Goal: Transaction & Acquisition: Subscribe to service/newsletter

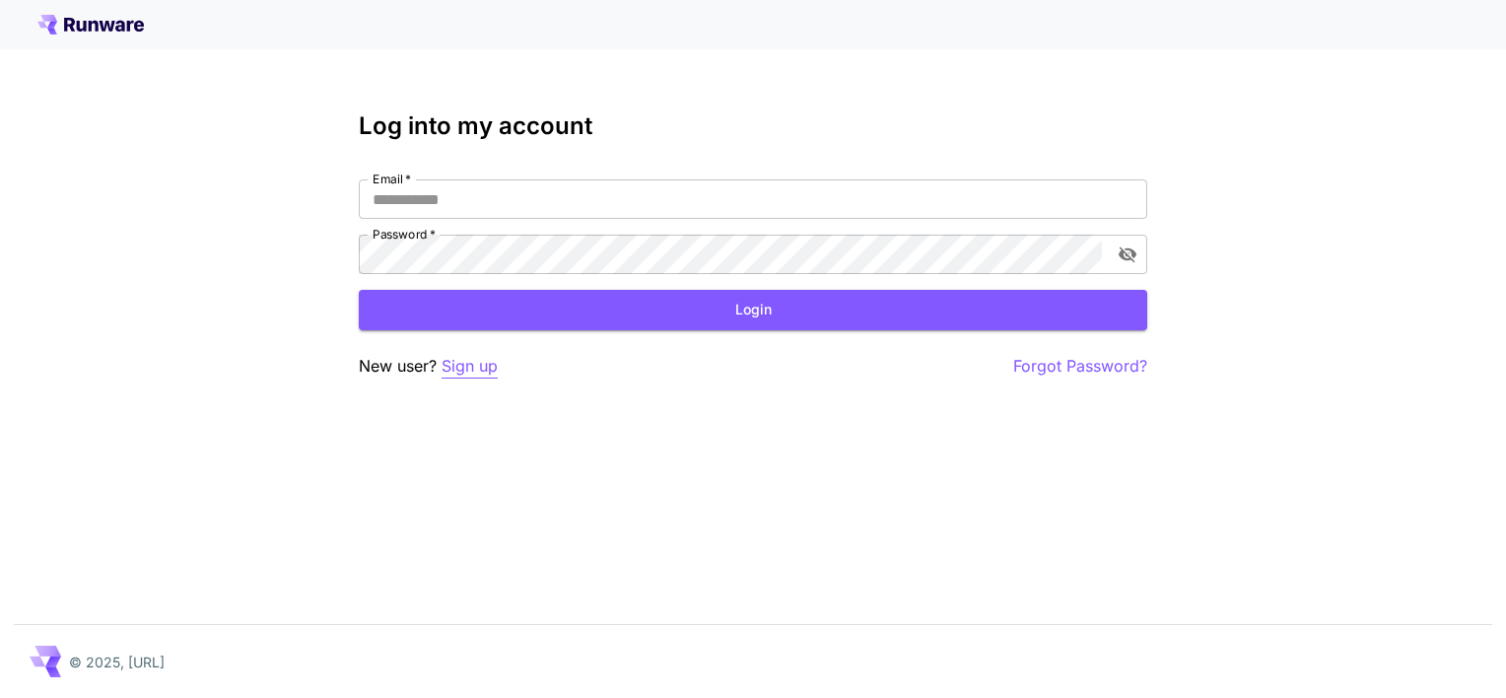
click at [467, 373] on p "Sign up" at bounding box center [470, 366] width 56 height 25
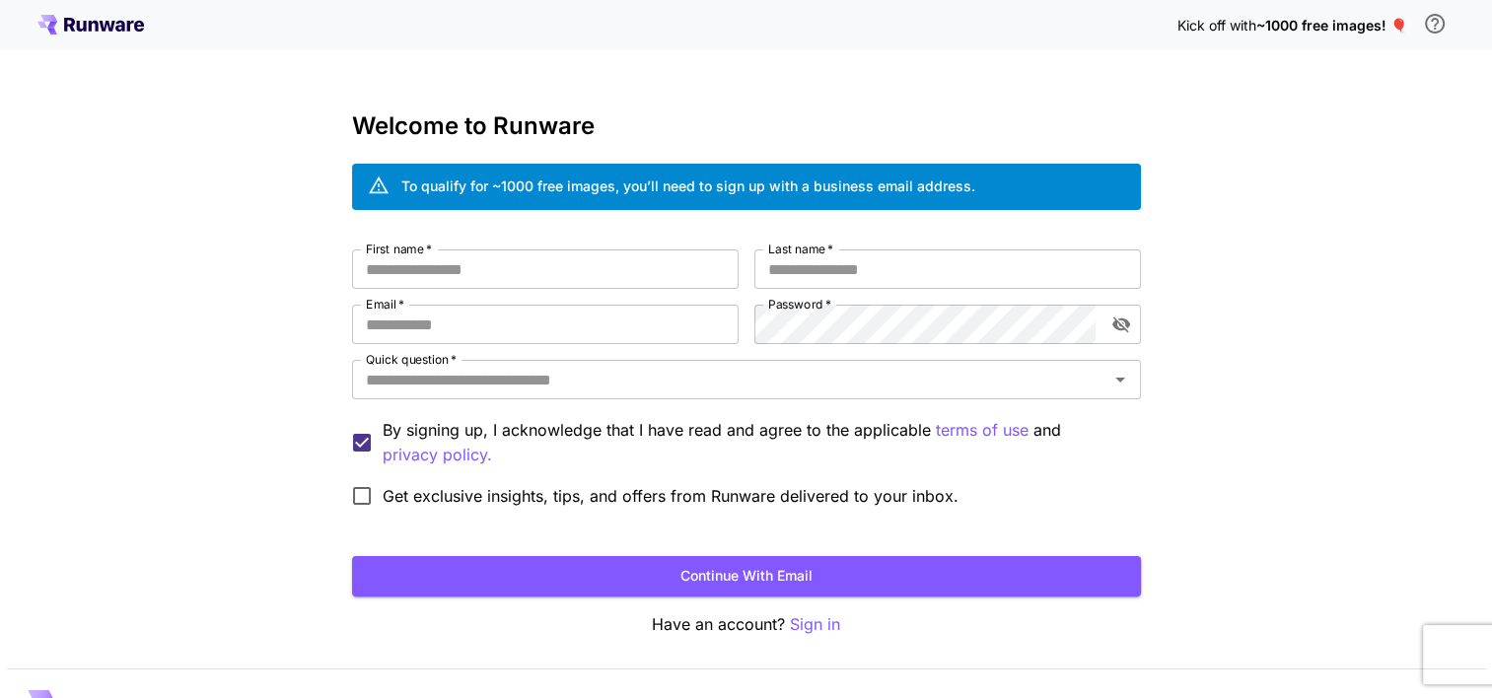
click at [1381, 26] on span "~1000 free images! 🎈" at bounding box center [1331, 25] width 151 height 17
click at [1397, 31] on span "~1000 free images! 🎈" at bounding box center [1331, 25] width 151 height 17
drag, startPoint x: 1397, startPoint y: 31, endPoint x: 1316, endPoint y: 97, distance: 104.4
click at [1316, 97] on div "Kick off with ~1000 free images! 🎈 Welcome to Runware To qualify for ~1000 free…" at bounding box center [746, 371] width 1492 height 742
drag, startPoint x: 1316, startPoint y: 97, endPoint x: 1257, endPoint y: 147, distance: 77.6
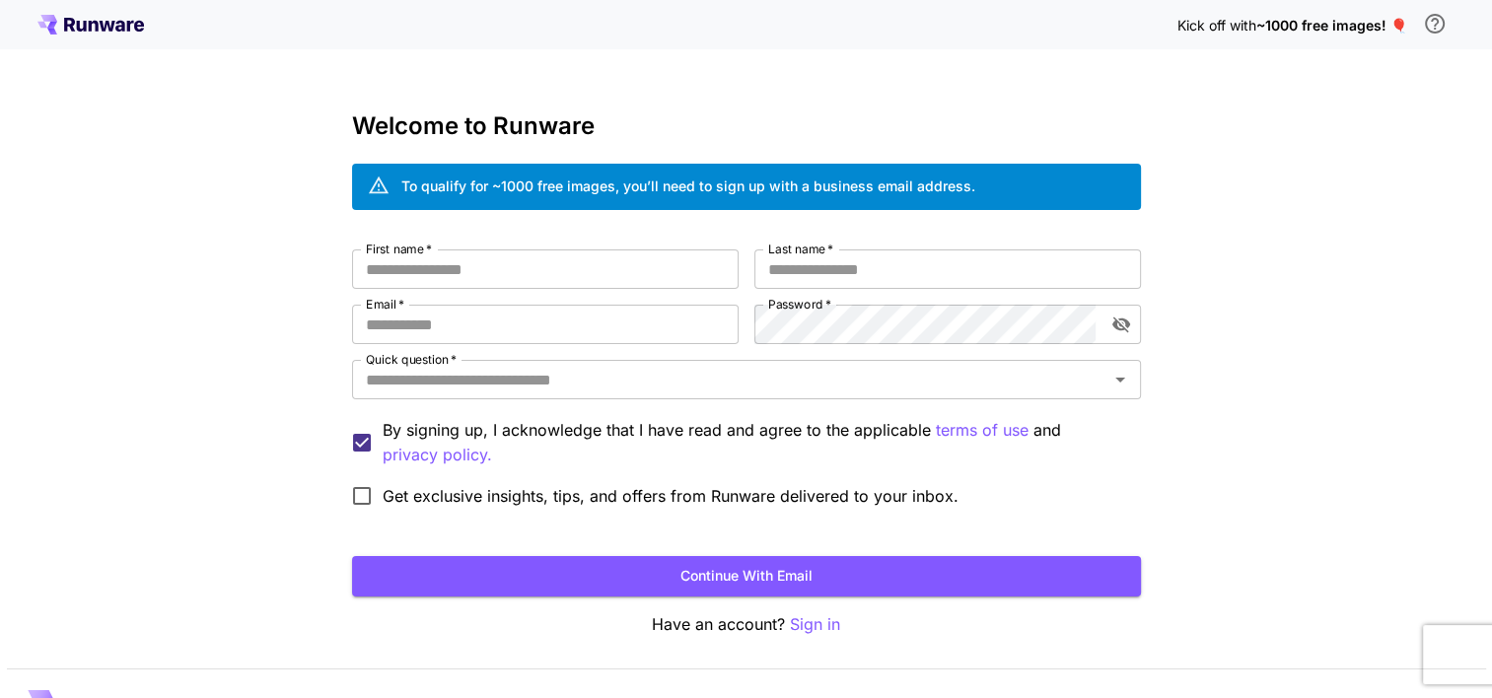
click at [1251, 146] on div "Kick off with ~1000 free images! 🎈 Welcome to Runware To qualify for ~1000 free…" at bounding box center [746, 371] width 1492 height 742
click at [1431, 25] on icon "\a In order to qualify for free credit, you need to sign up with a business ema…" at bounding box center [1435, 24] width 24 height 24
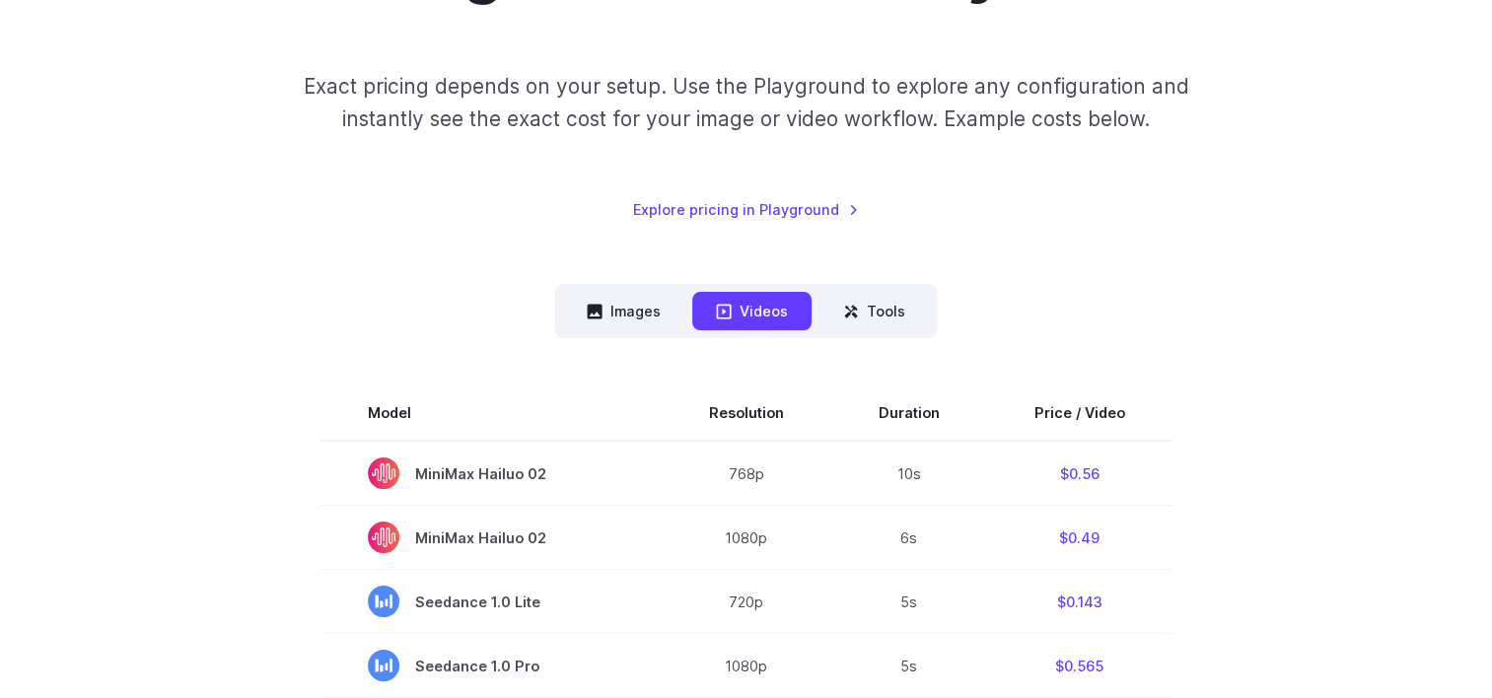
scroll to position [268, 0]
